Goal: Find specific page/section: Find specific page/section

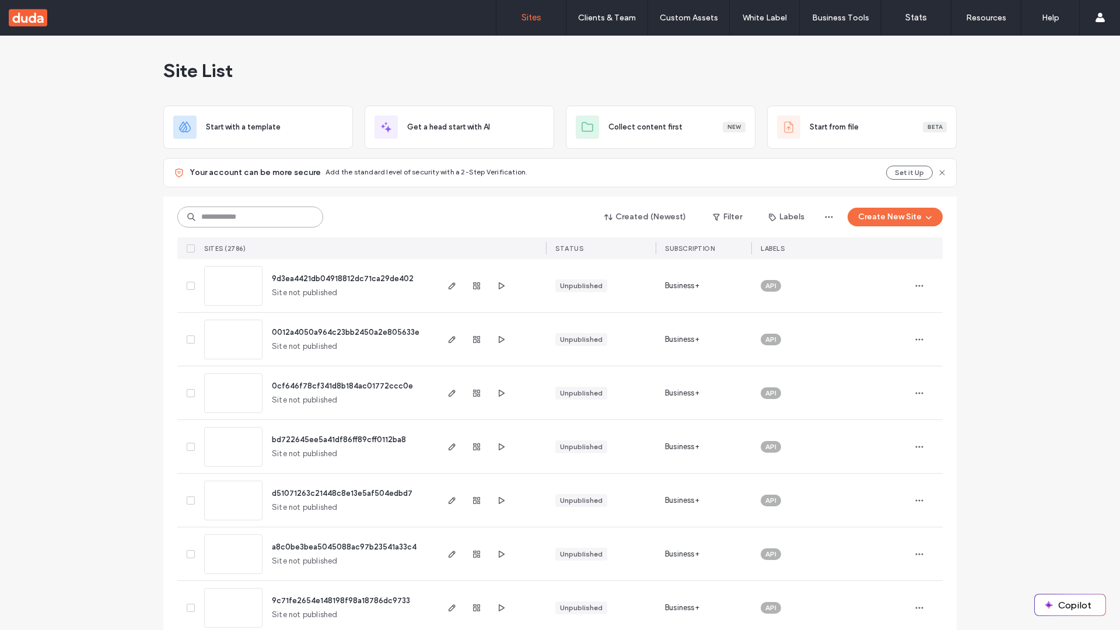
click at [250, 217] on input at bounding box center [250, 216] width 146 height 21
type input "**********"
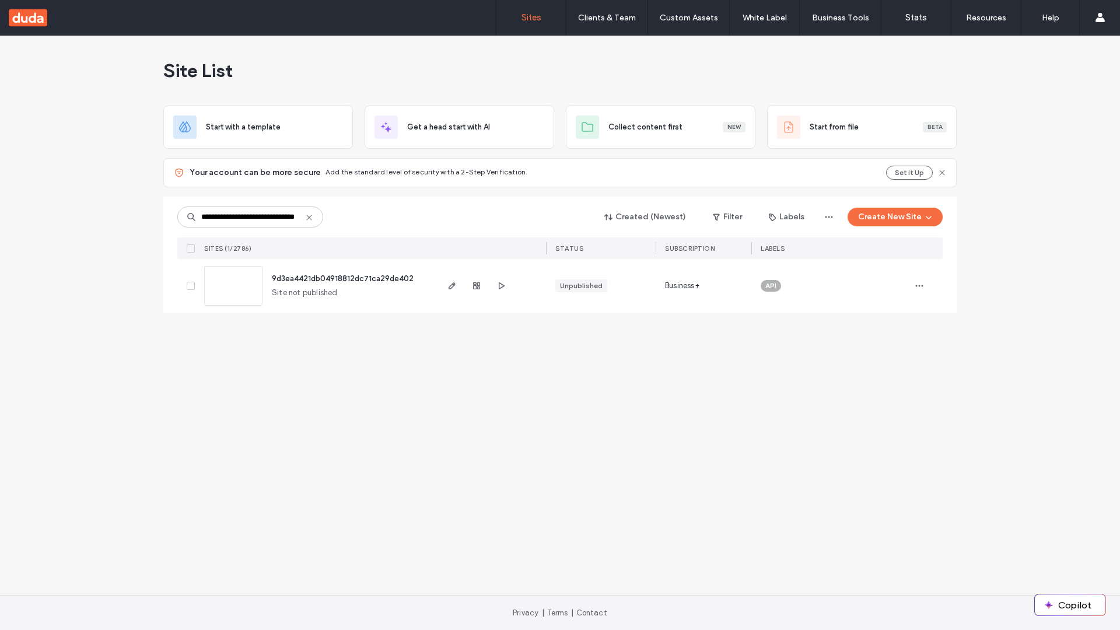
click at [344, 278] on span "9d3ea4421db04918812dc71ca29de402" at bounding box center [343, 278] width 142 height 9
